Goal: Information Seeking & Learning: Learn about a topic

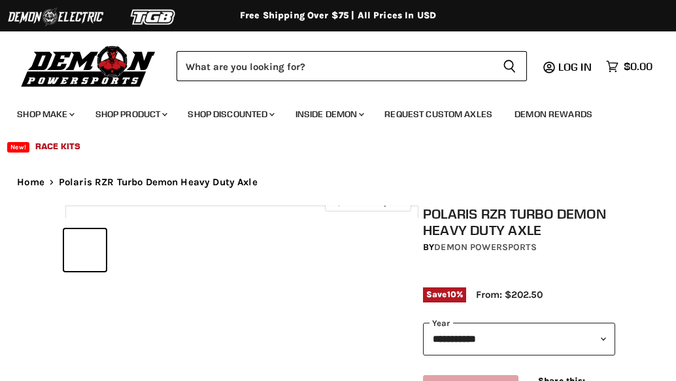
select select "******"
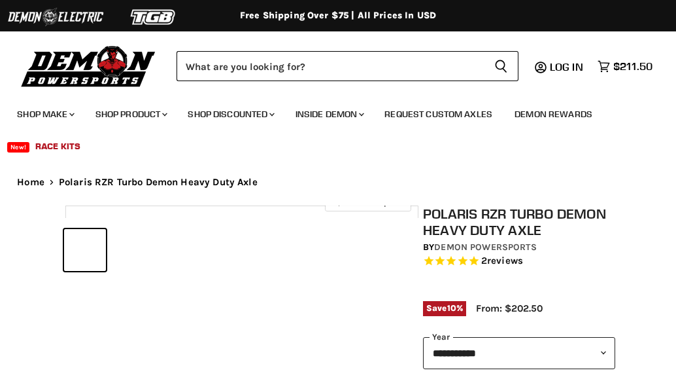
select select "******"
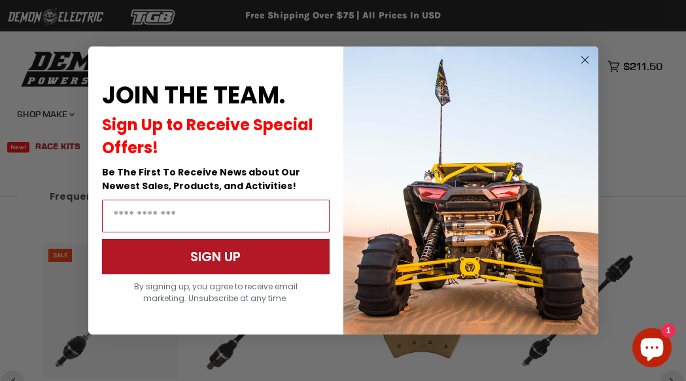
scroll to position [1523, 0]
